Goal: Check status: Check status

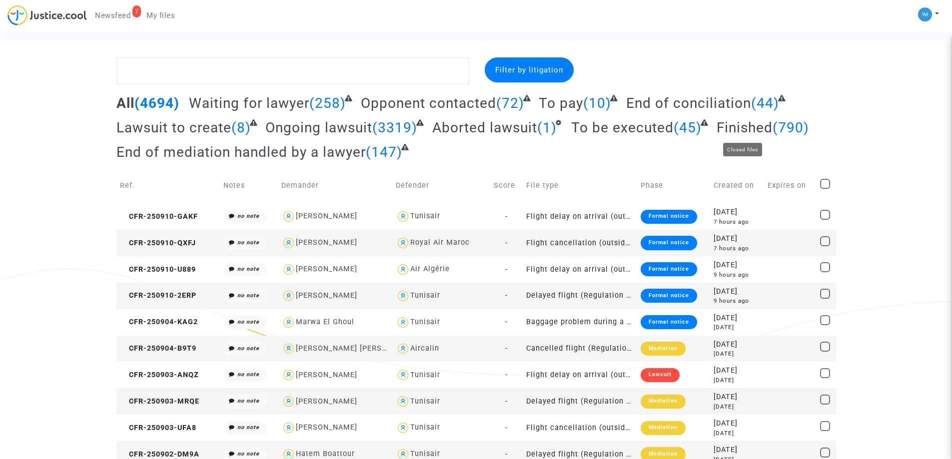
click at [727, 121] on span "Finished" at bounding box center [745, 127] width 56 height 16
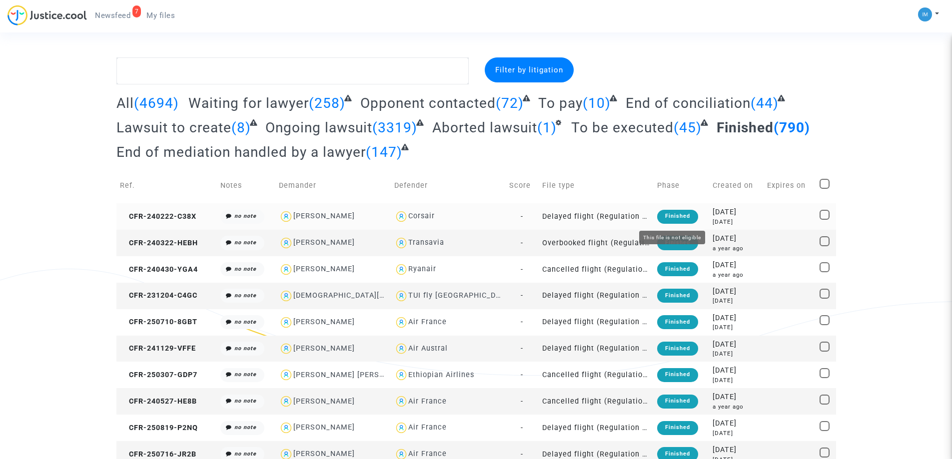
click at [660, 213] on div "Finished" at bounding box center [677, 217] width 41 height 14
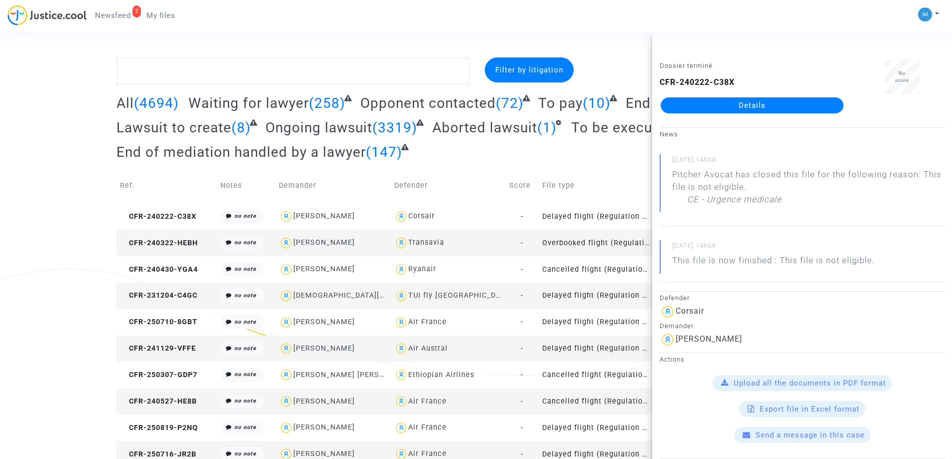
click at [603, 243] on td "Overbooked flight (Regulation EC 261/2004)" at bounding box center [596, 243] width 115 height 26
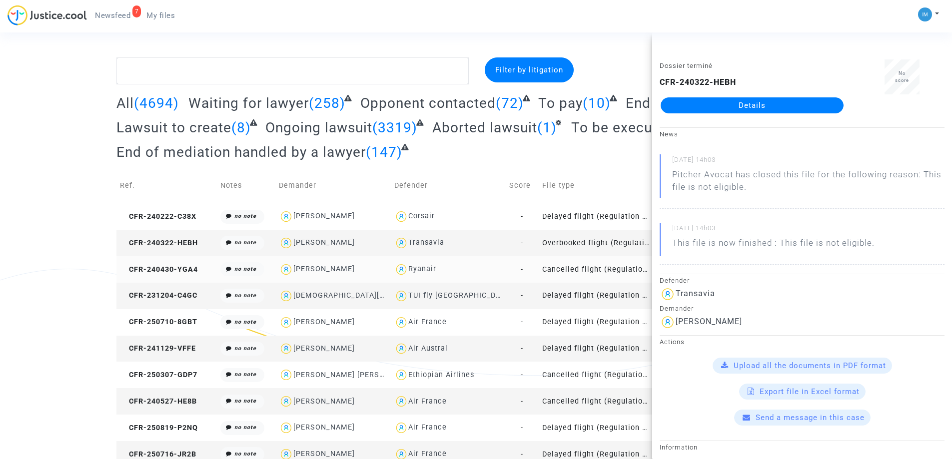
click at [596, 267] on td "Cancelled flight (Regulation EC 261/2004)" at bounding box center [596, 269] width 115 height 26
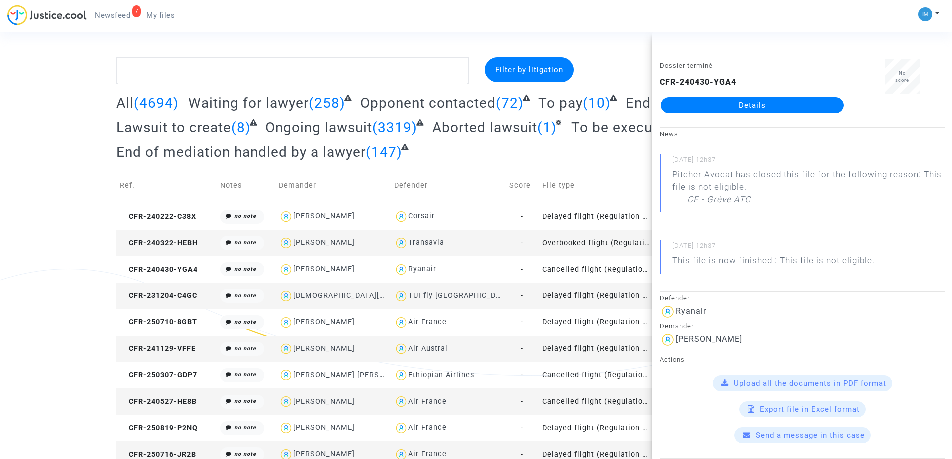
click at [586, 297] on td "Delayed flight (Regulation EC 261/2004)" at bounding box center [596, 296] width 115 height 26
click at [589, 315] on td "Delayed flight (Regulation EC 261/2004)" at bounding box center [596, 322] width 115 height 26
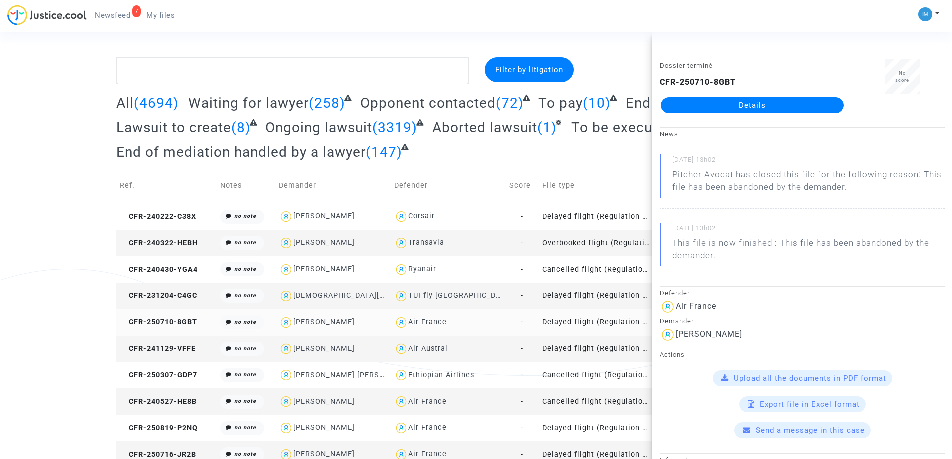
click at [590, 333] on td "Delayed flight (Regulation EC 261/2004)" at bounding box center [596, 322] width 115 height 26
click at [591, 361] on td "Delayed flight (Regulation EC 261/2004)" at bounding box center [596, 349] width 115 height 26
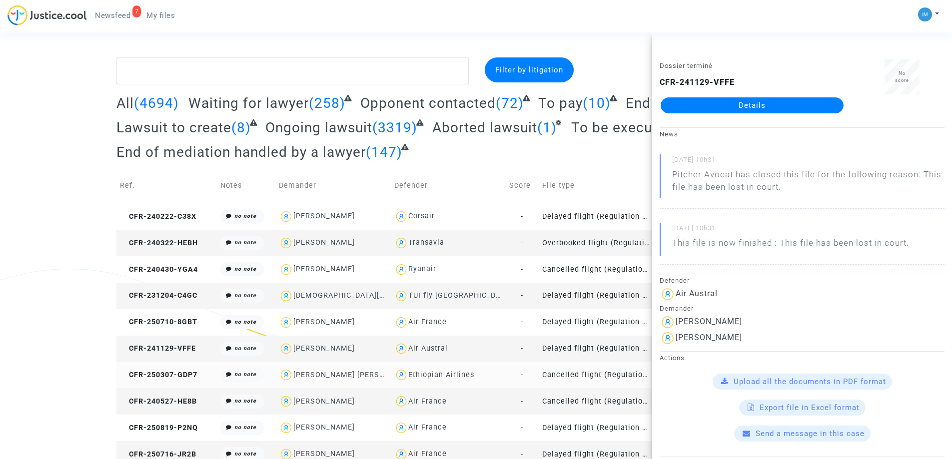
click at [590, 376] on td "Cancelled flight (Regulation EC 261/2004)" at bounding box center [596, 375] width 115 height 26
click at [586, 399] on td "Cancelled flight (Regulation EC 261/2004)" at bounding box center [596, 401] width 115 height 26
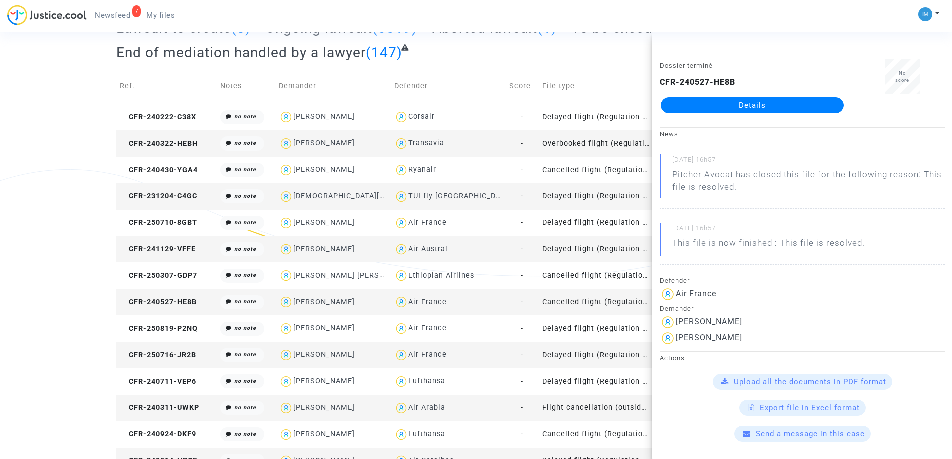
scroll to position [100, 0]
click at [596, 325] on td "Delayed flight (Regulation EC 261/2004)" at bounding box center [596, 328] width 115 height 26
